Goal: Find specific page/section: Find specific page/section

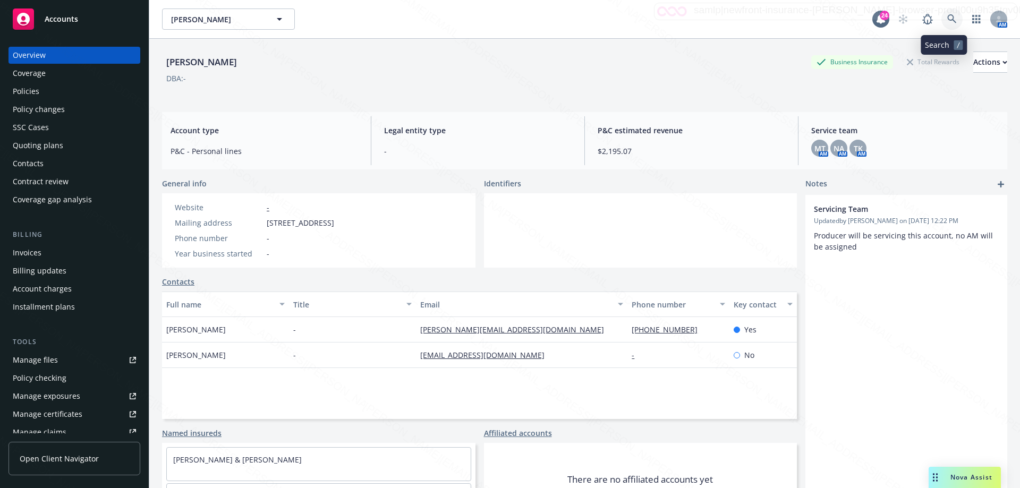
click at [947, 20] on icon at bounding box center [952, 19] width 10 height 10
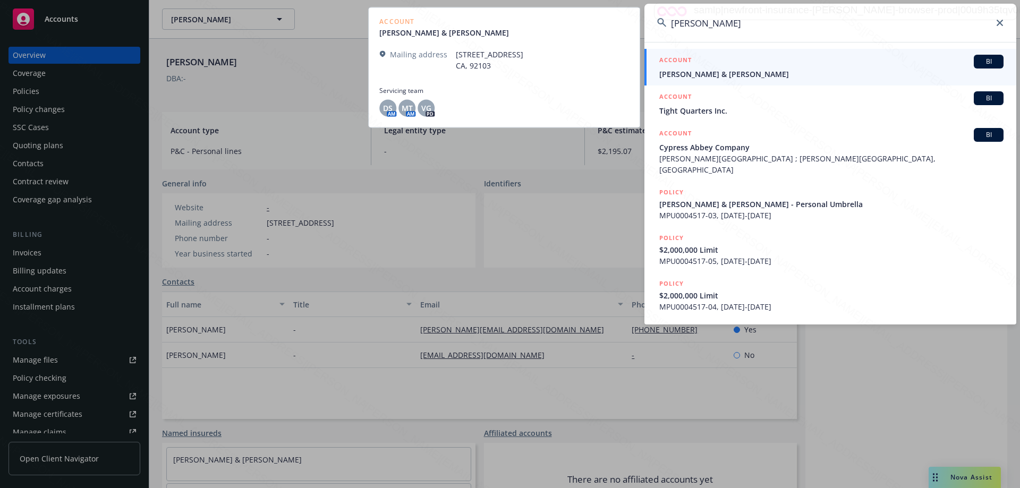
type input "[PERSON_NAME]"
click at [796, 79] on span "[PERSON_NAME] & [PERSON_NAME]" at bounding box center [831, 74] width 344 height 11
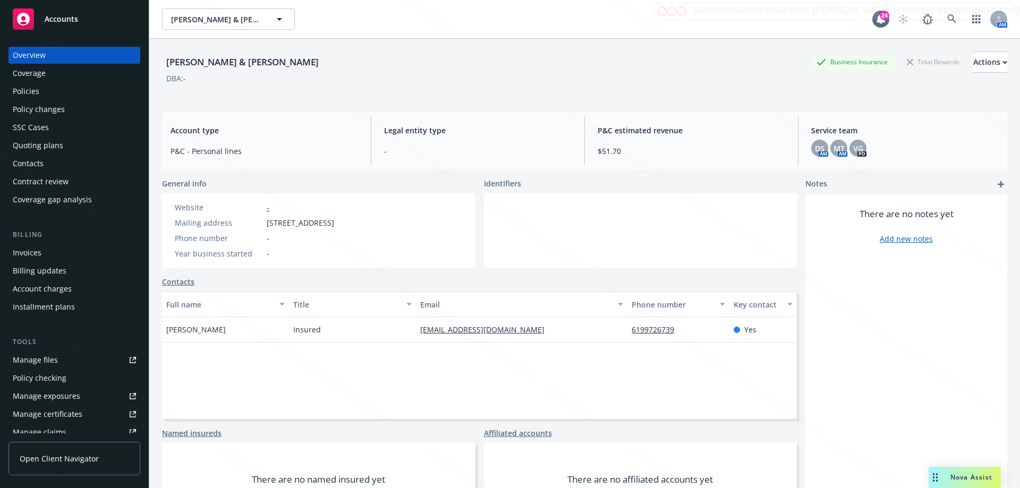
click at [830, 153] on div "MT AM" at bounding box center [838, 148] width 17 height 17
click at [815, 153] on span "DS" at bounding box center [820, 148] width 10 height 11
click at [839, 154] on div "MT" at bounding box center [838, 148] width 17 height 17
click at [853, 152] on span "VG" at bounding box center [858, 148] width 10 height 11
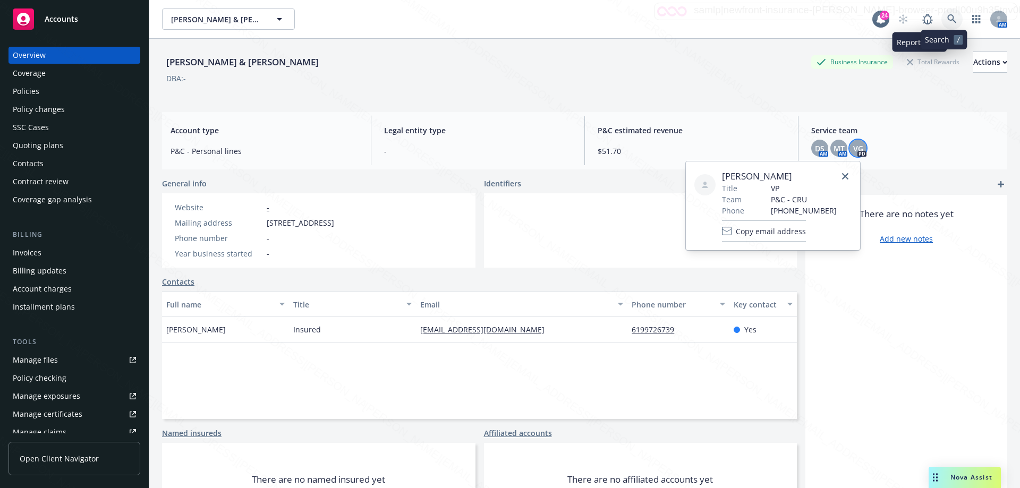
click at [947, 19] on icon at bounding box center [951, 18] width 9 height 9
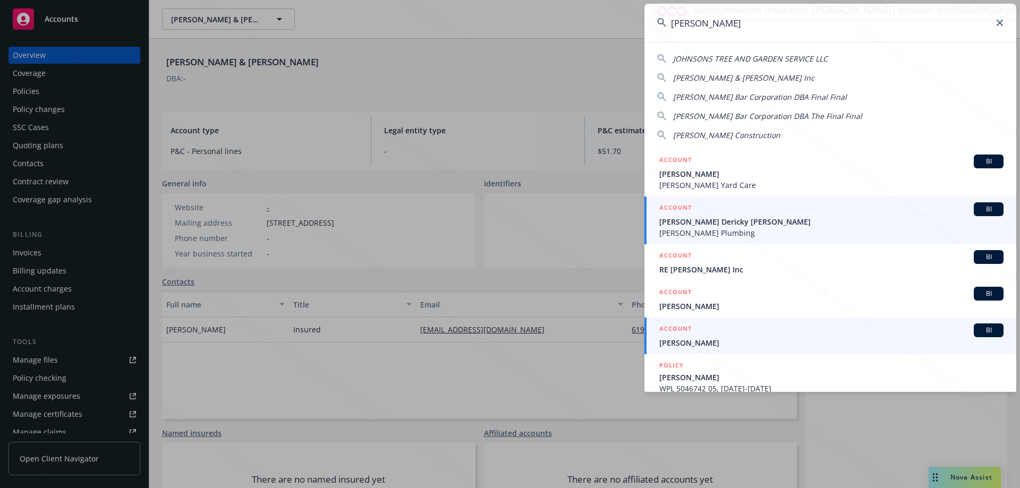
scroll to position [197, 0]
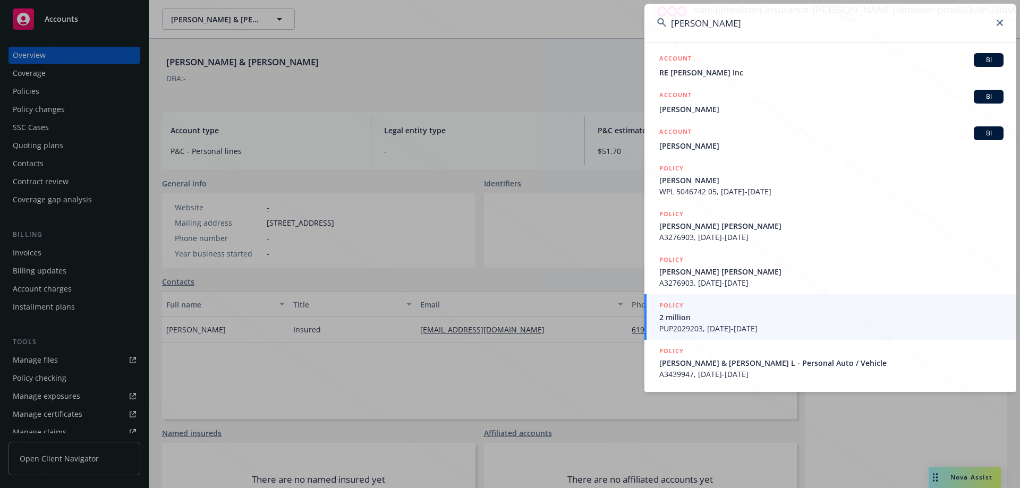
type input "[PERSON_NAME]"
click at [773, 227] on span "[PERSON_NAME] [PERSON_NAME]" at bounding box center [831, 225] width 344 height 11
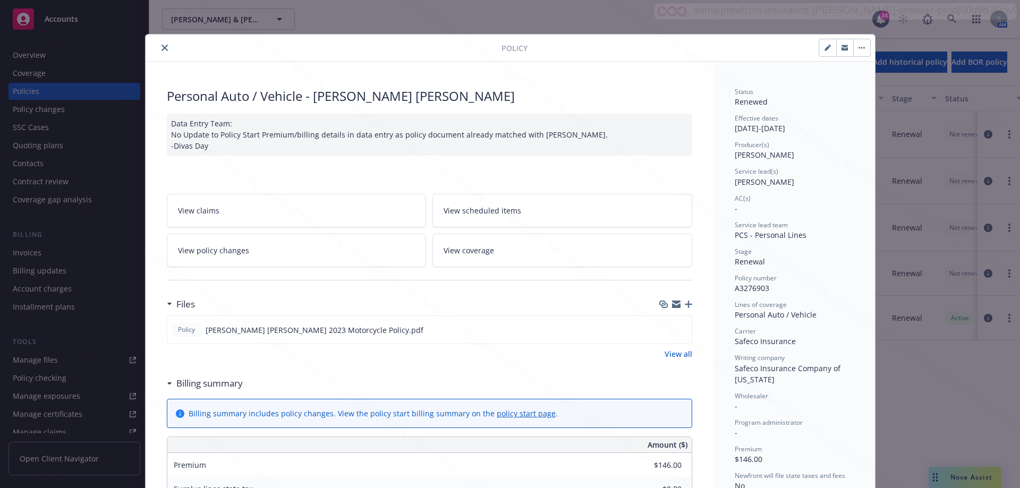
drag, startPoint x: 164, startPoint y: 49, endPoint x: 207, endPoint y: 61, distance: 45.1
click at [164, 48] on button "close" at bounding box center [164, 47] width 13 height 13
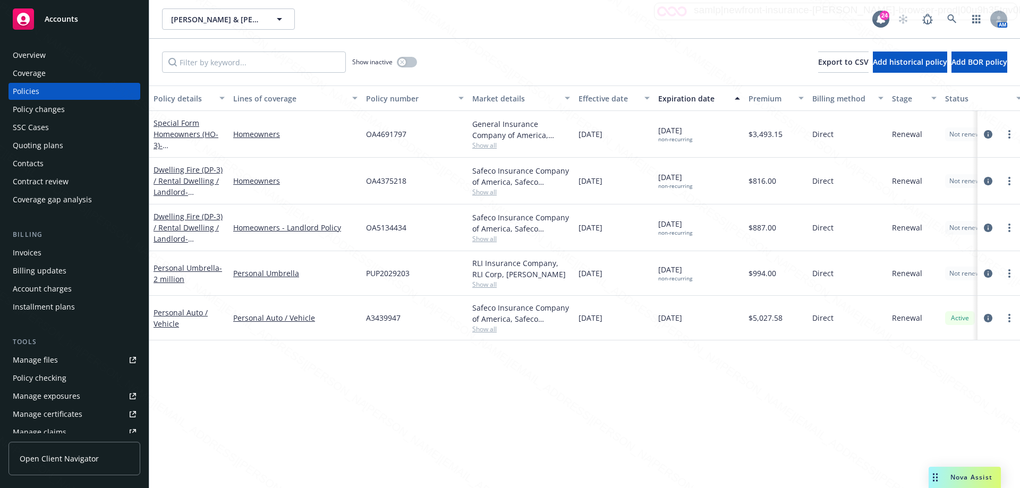
click at [24, 55] on div "Overview" at bounding box center [29, 55] width 33 height 17
